Goal: Information Seeking & Learning: Find specific fact

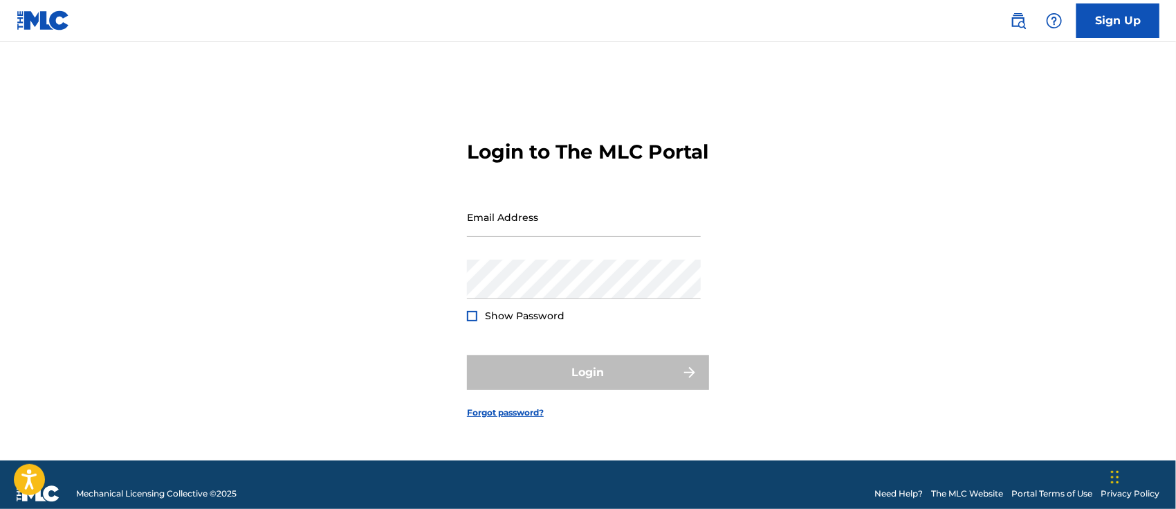
type input "[PERSON_NAME][EMAIL_ADDRESS][DOMAIN_NAME]"
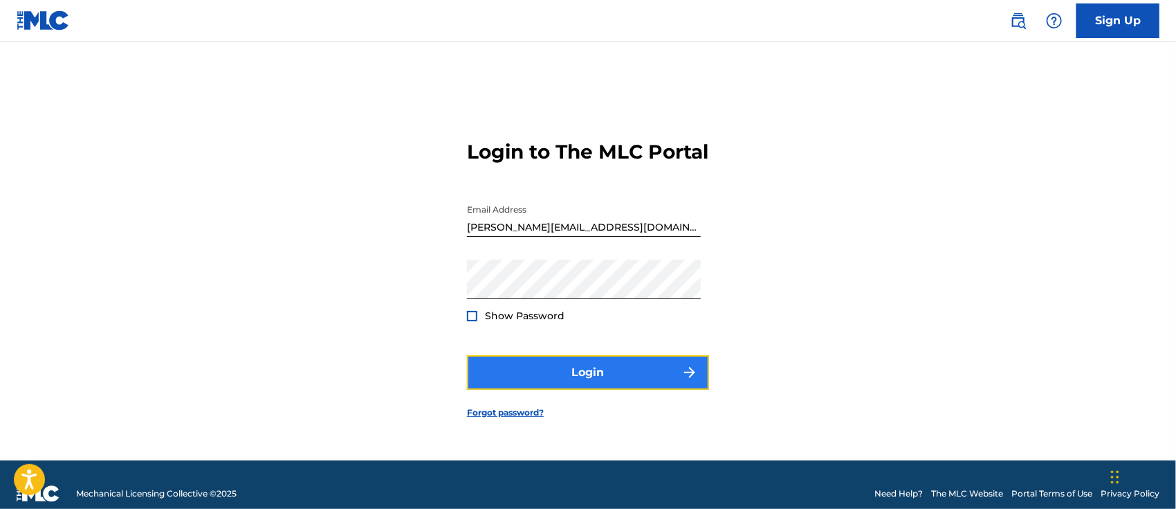
click at [642, 385] on button "Login" at bounding box center [588, 372] width 242 height 35
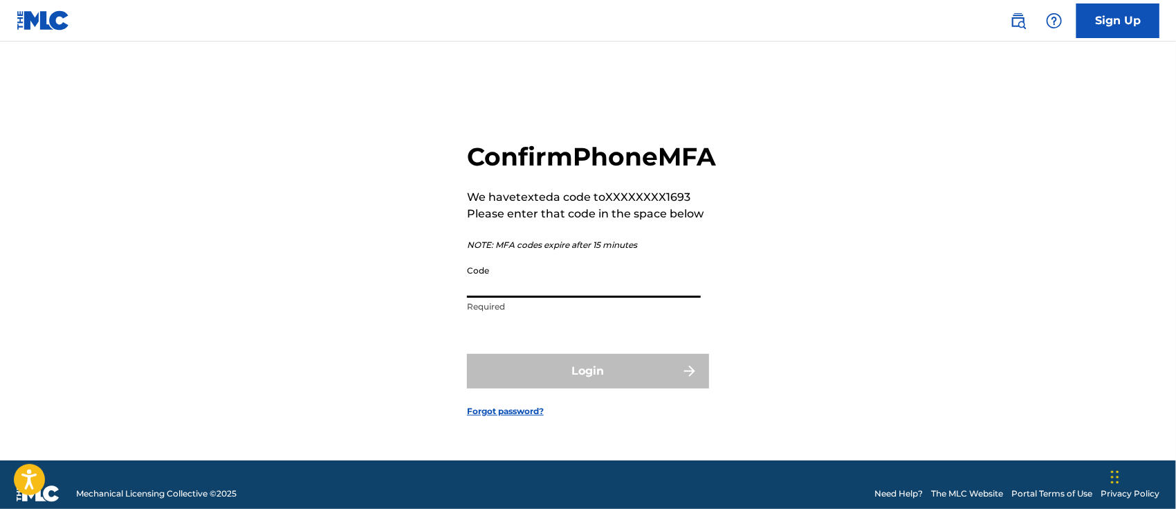
click at [520, 290] on input "Code" at bounding box center [584, 277] width 234 height 39
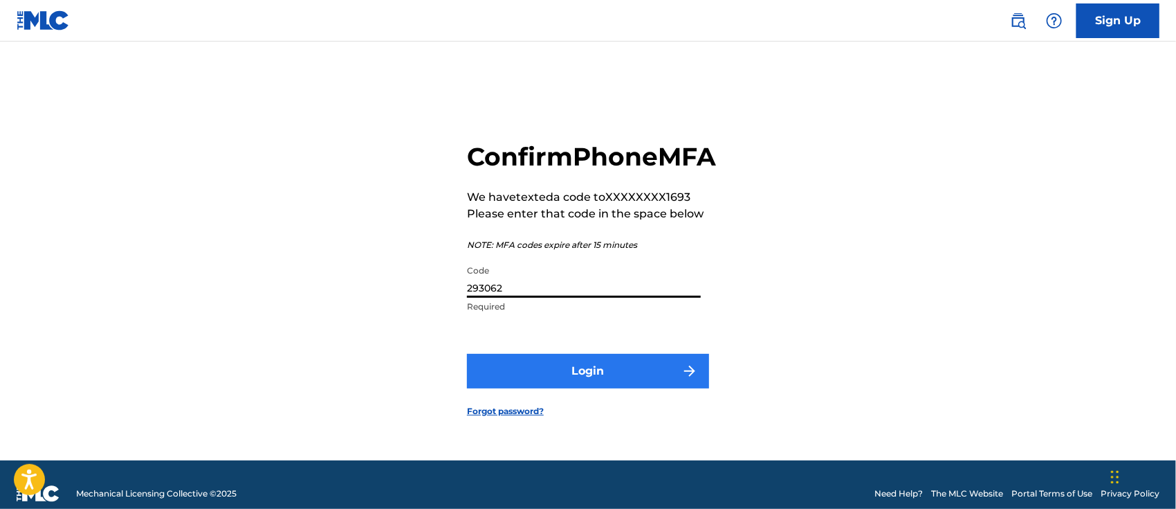
type input "293062"
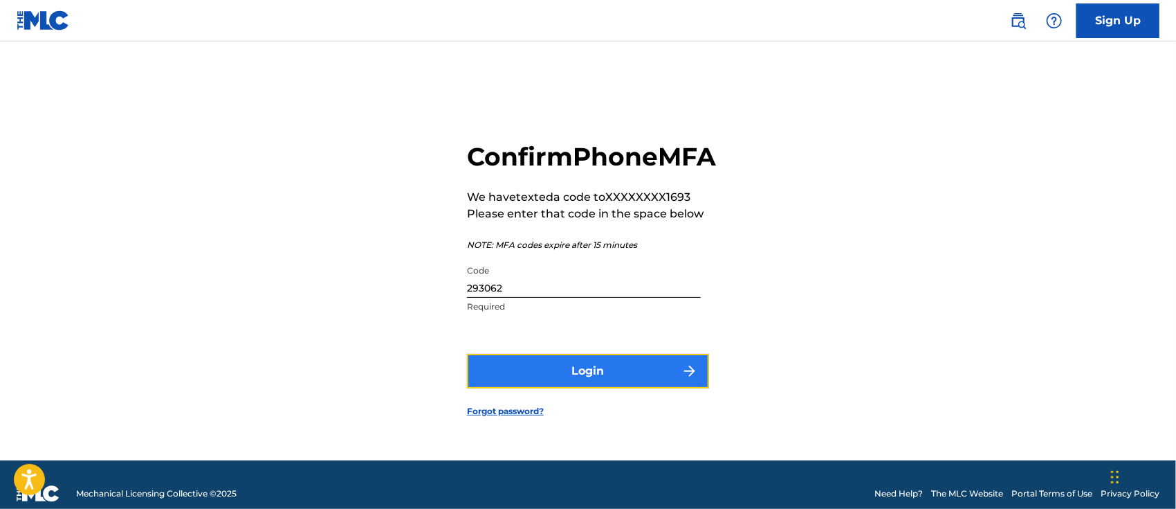
click at [615, 388] on button "Login" at bounding box center [588, 371] width 242 height 35
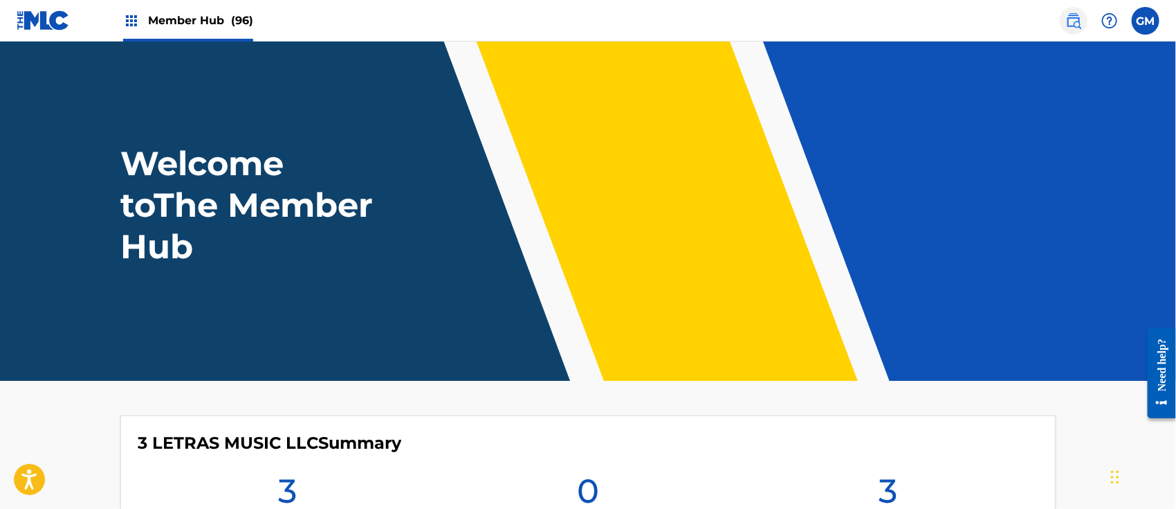
click at [1075, 28] on img at bounding box center [1074, 20] width 17 height 17
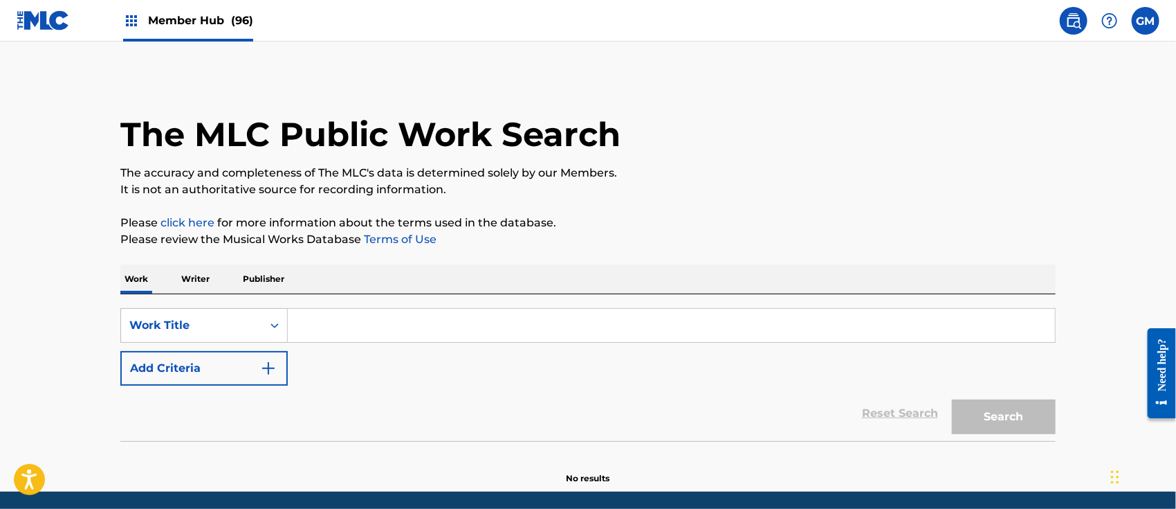
click at [383, 322] on input "Search Form" at bounding box center [671, 325] width 767 height 33
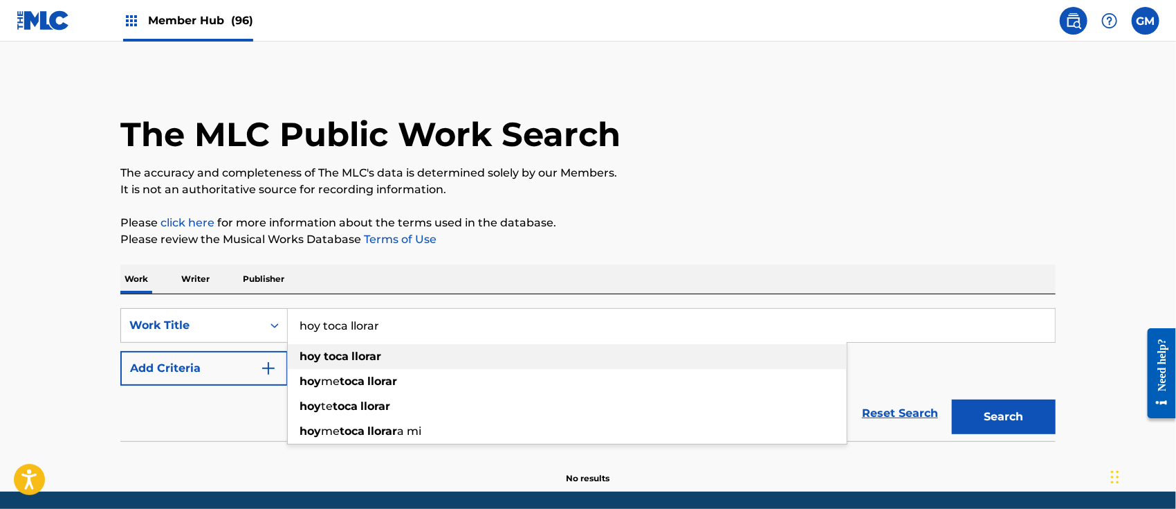
type input "hoy toca llorar"
click at [376, 347] on div "hoy toca llorar" at bounding box center [567, 356] width 559 height 25
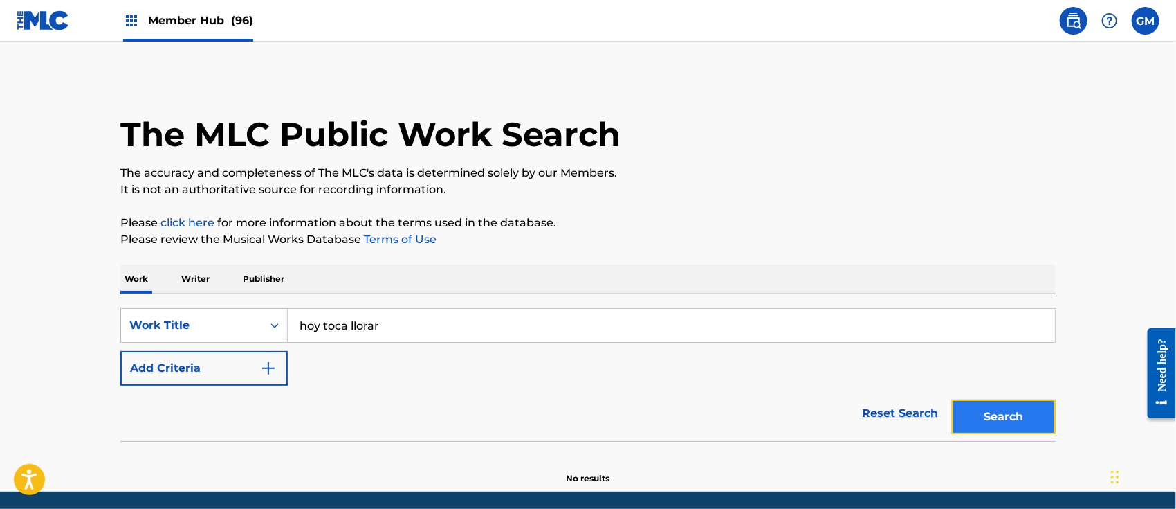
click at [959, 413] on button "Search" at bounding box center [1004, 416] width 104 height 35
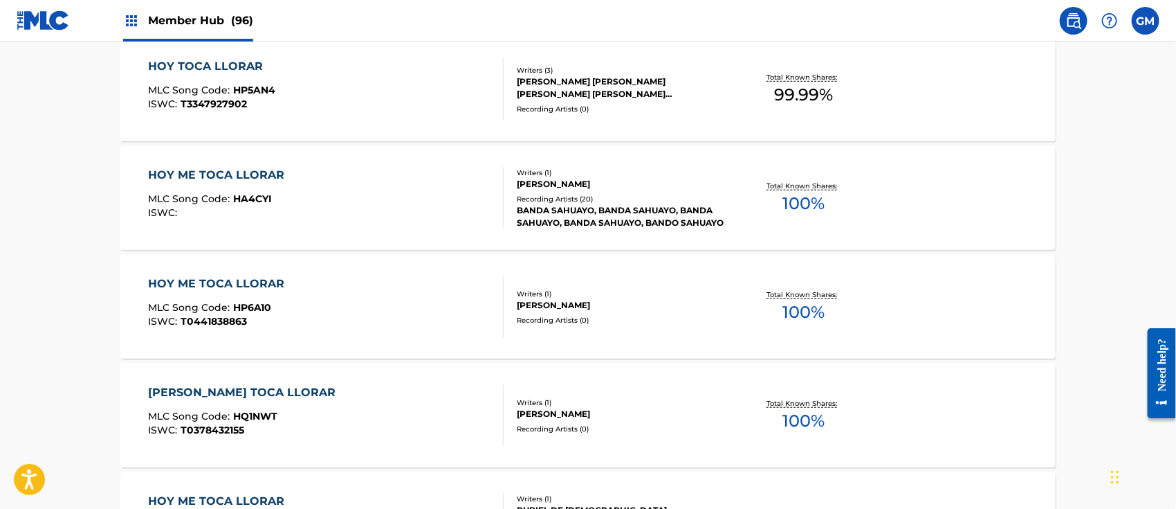
scroll to position [215, 0]
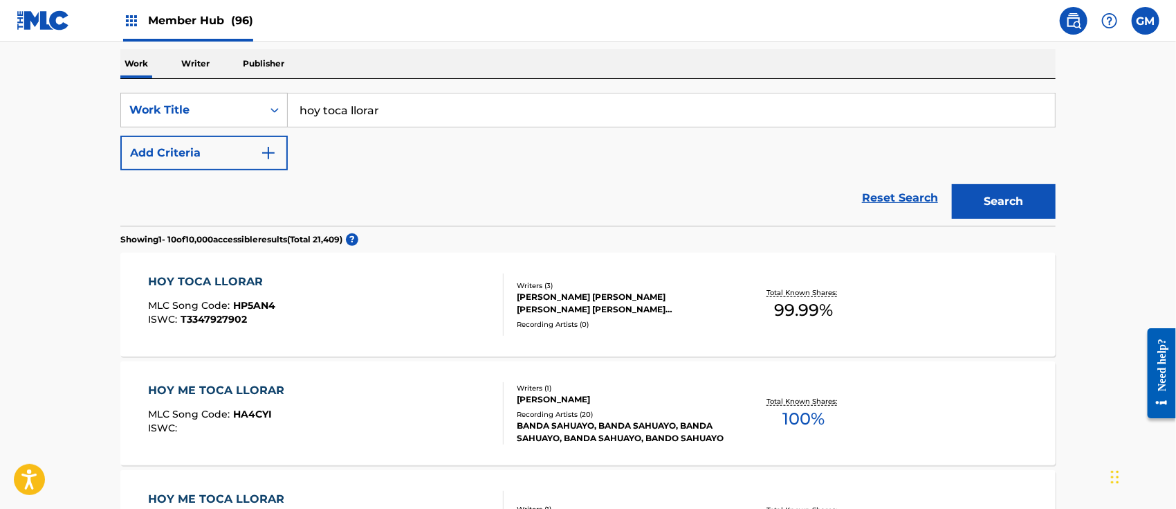
click at [296, 310] on div "HOY TOCA LLORAR MLC Song Code : HP5AN4 ISWC : T3347927902" at bounding box center [327, 304] width 356 height 62
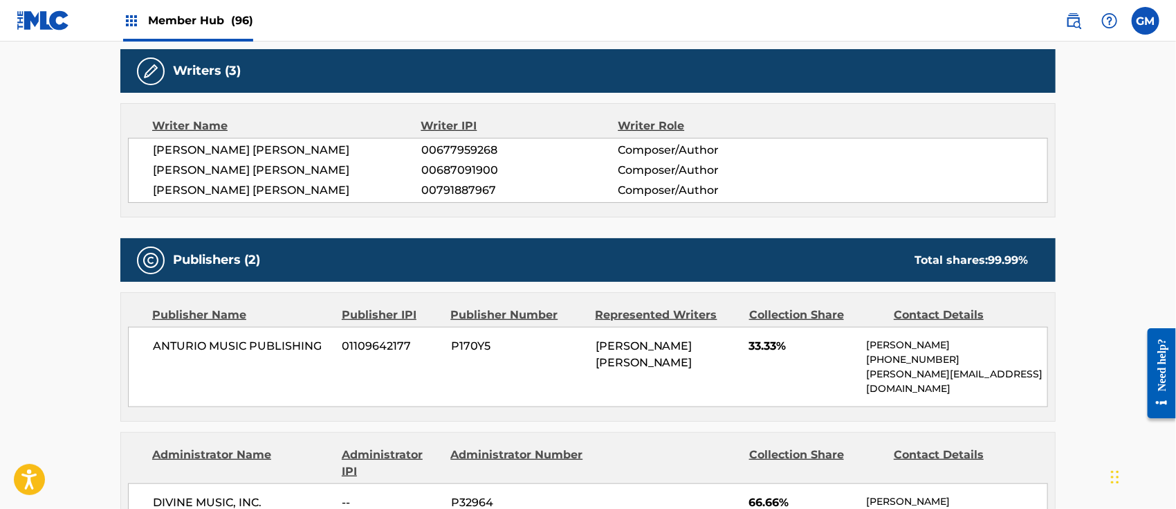
scroll to position [430, 0]
